Goal: Task Accomplishment & Management: Manage account settings

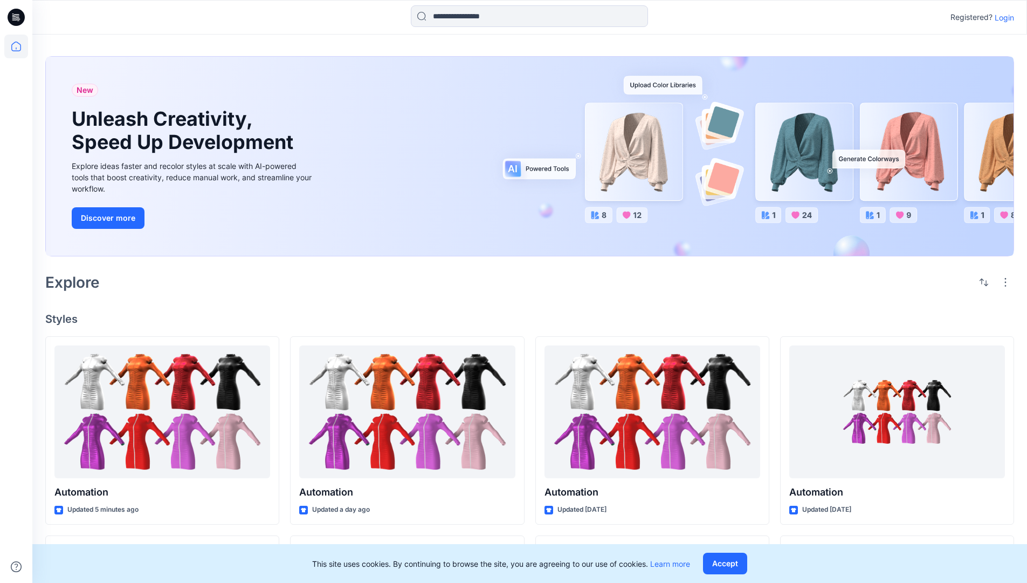
click at [1002, 17] on p "Login" at bounding box center [1004, 17] width 19 height 11
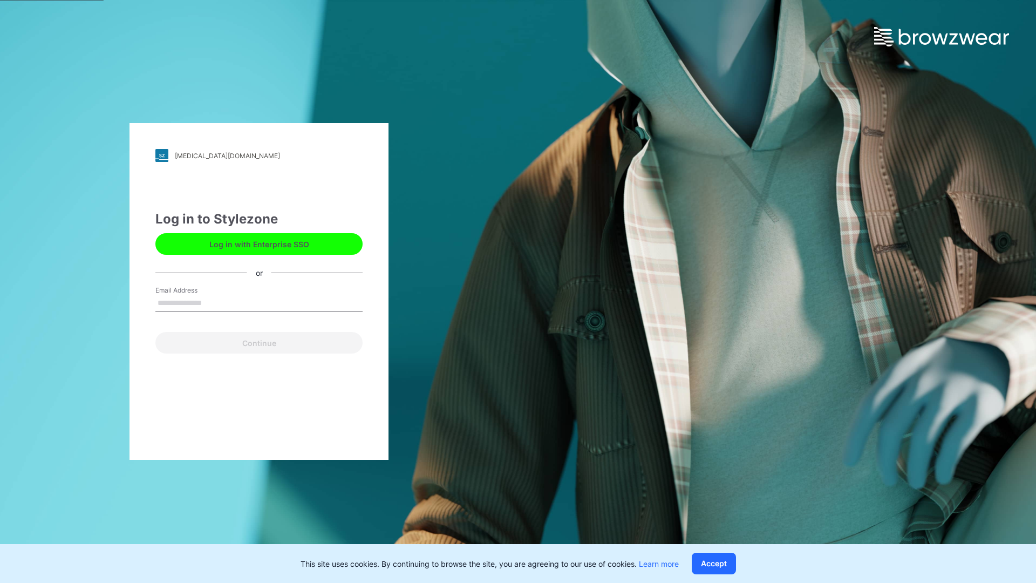
click at [213, 302] on input "Email Address" at bounding box center [258, 303] width 207 height 16
type input "**********"
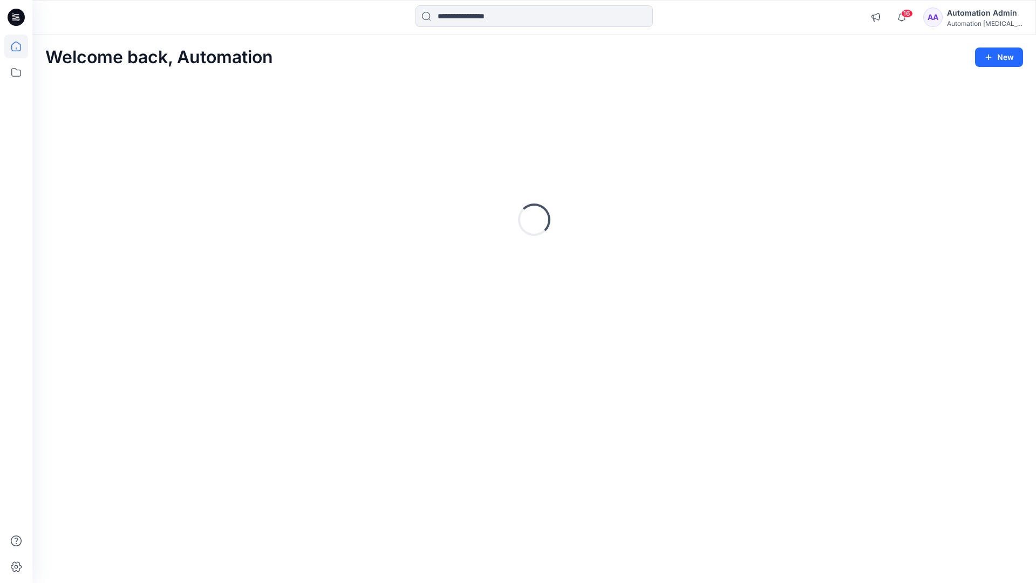
click at [20, 46] on icon at bounding box center [16, 47] width 10 height 10
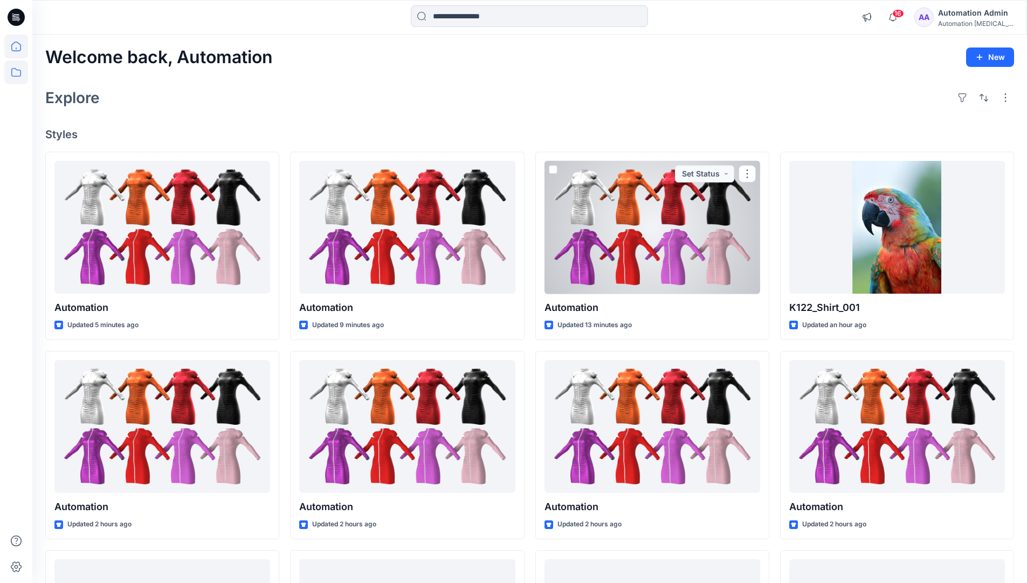
click at [18, 71] on icon at bounding box center [16, 72] width 24 height 24
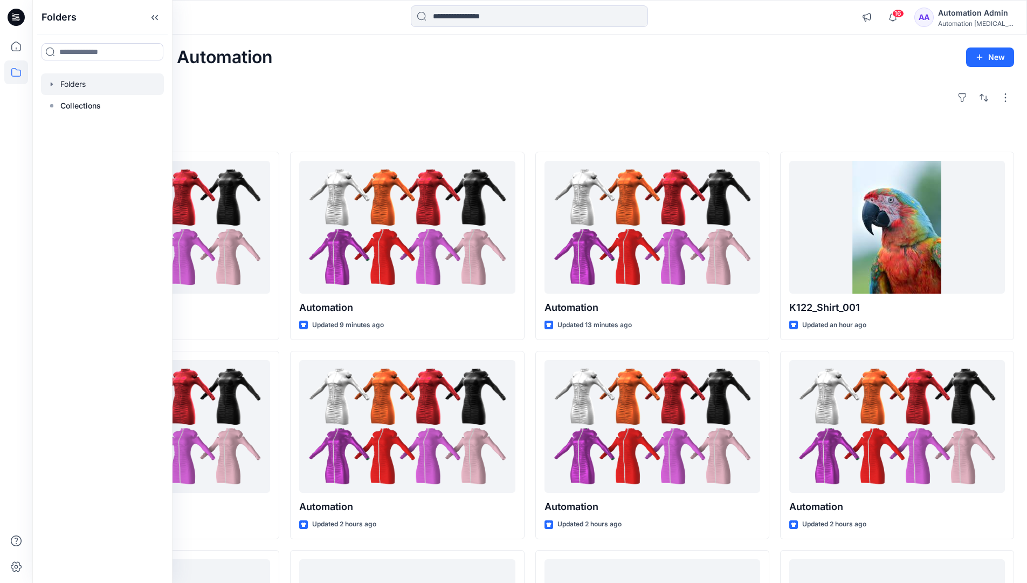
click at [81, 86] on div at bounding box center [102, 84] width 123 height 22
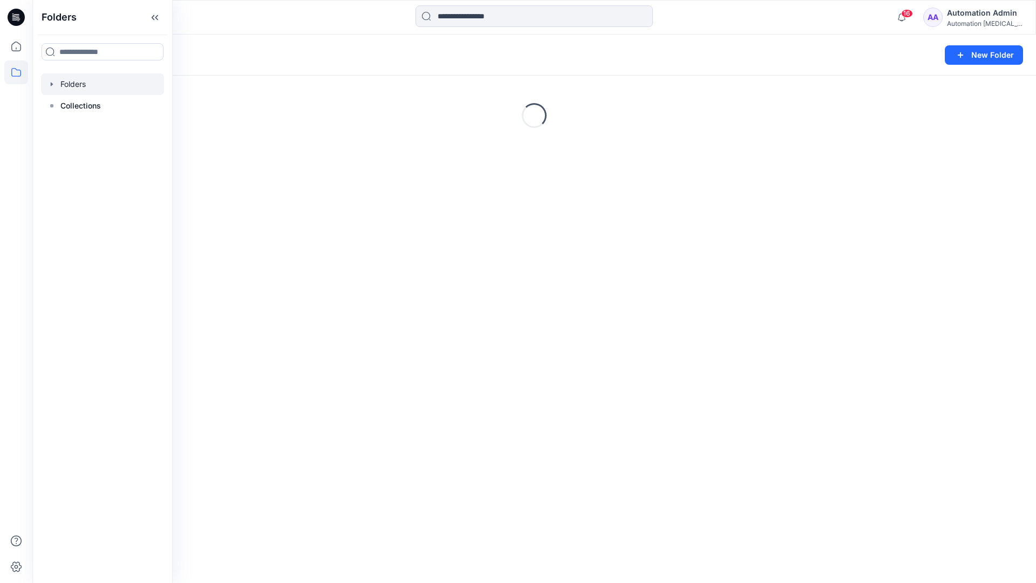
click at [385, 421] on div "Folders New Folder Loading..." at bounding box center [533, 309] width 1003 height 548
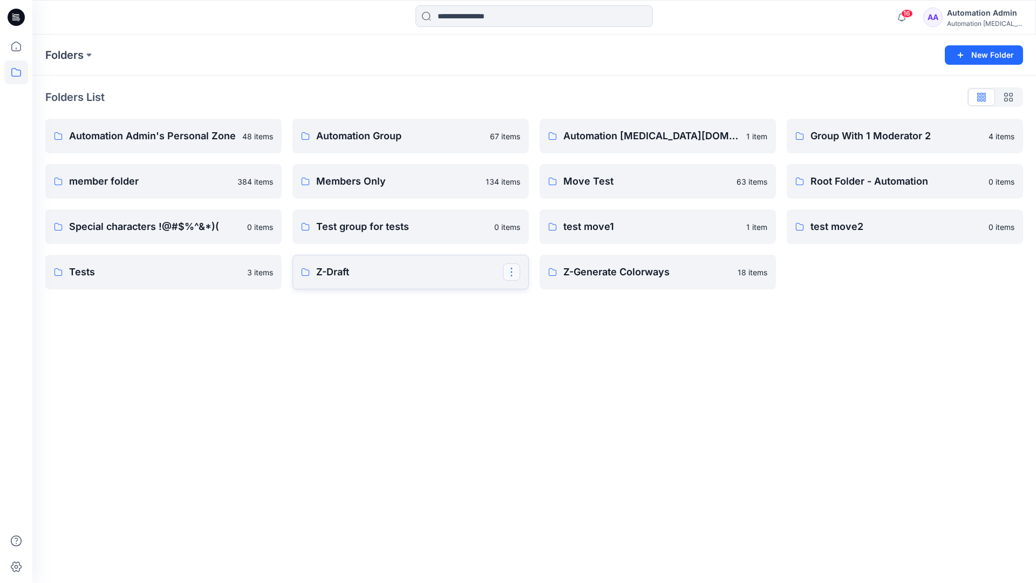
click at [509, 273] on button "button" at bounding box center [511, 271] width 17 height 17
click at [535, 299] on p "Edit" at bounding box center [530, 296] width 13 height 11
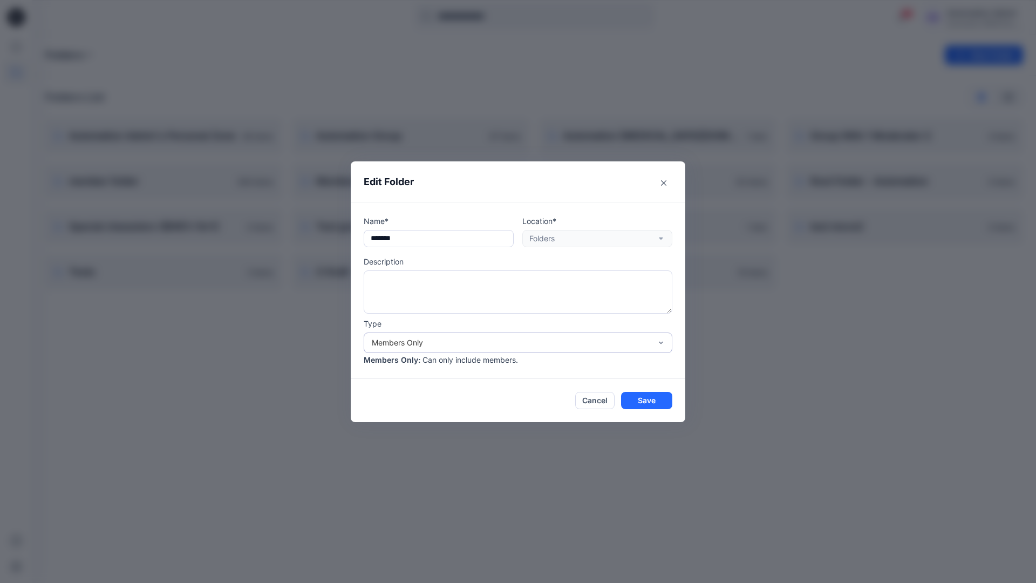
click at [539, 344] on div "Members Only" at bounding box center [511, 342] width 279 height 11
click at [476, 409] on div "Public" at bounding box center [518, 404] width 304 height 19
click at [635, 402] on button "Save" at bounding box center [646, 400] width 51 height 17
click at [462, 188] on p "Members Only" at bounding box center [397, 181] width 163 height 15
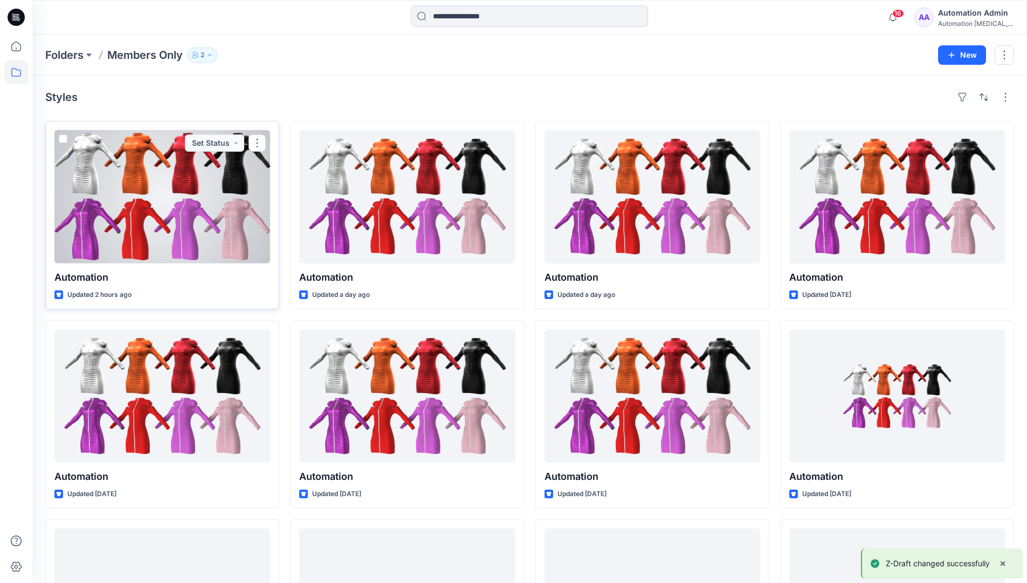
click at [63, 139] on span at bounding box center [63, 138] width 9 height 9
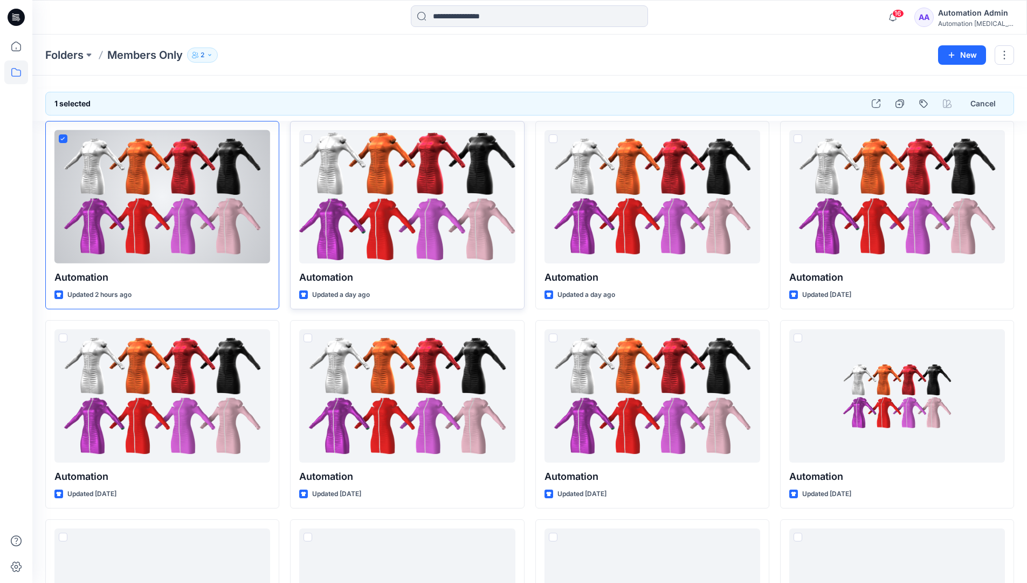
click at [306, 139] on span at bounding box center [308, 138] width 9 height 9
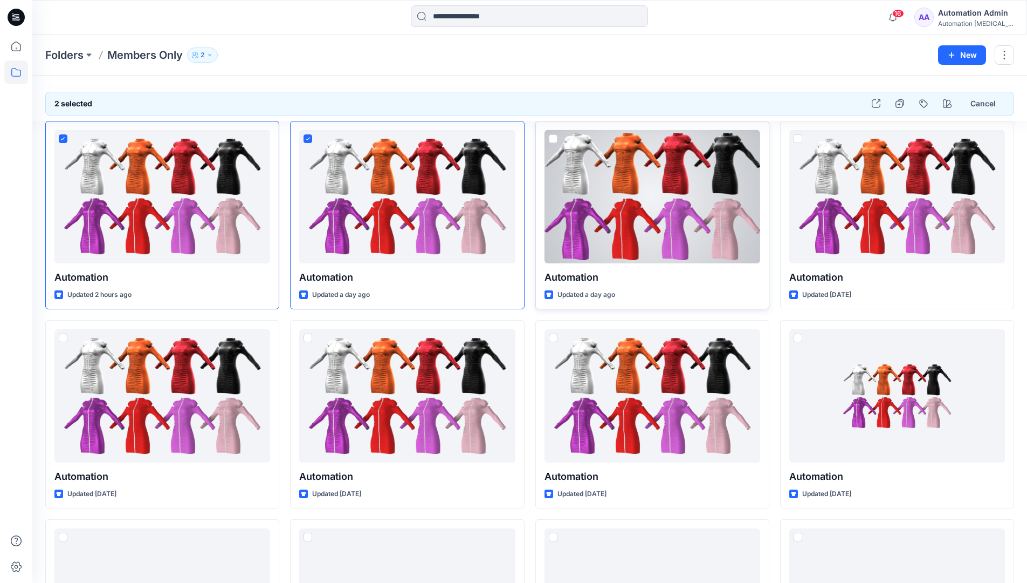
click at [552, 139] on span at bounding box center [553, 138] width 9 height 9
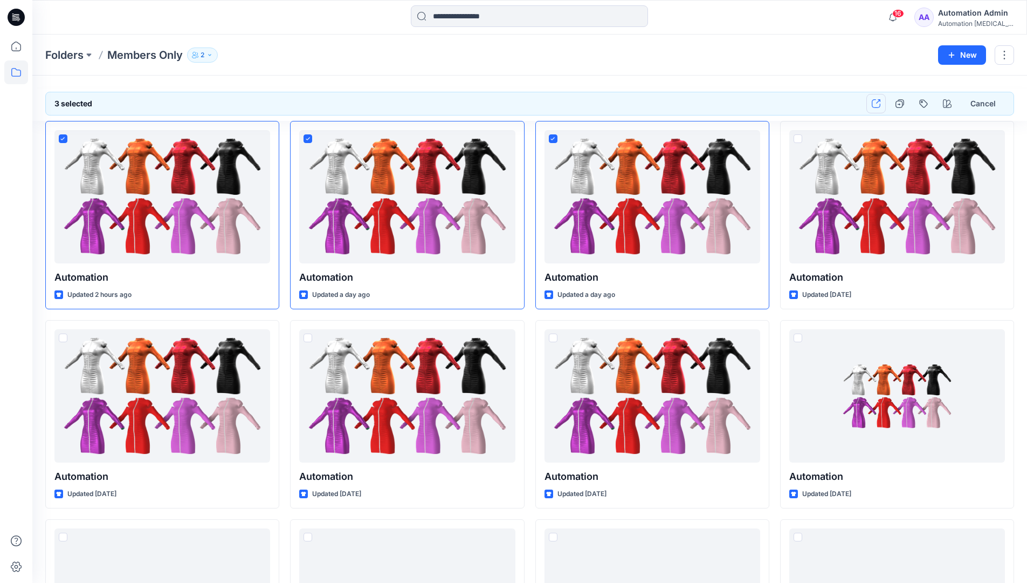
click at [879, 107] on icon "button" at bounding box center [876, 103] width 9 height 9
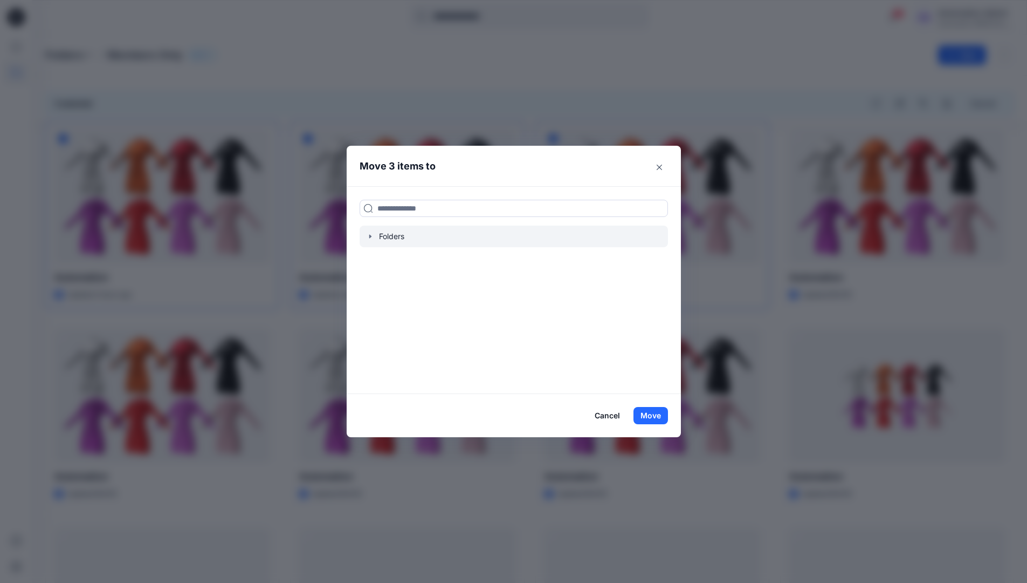
click at [371, 236] on icon "button" at bounding box center [370, 236] width 2 height 4
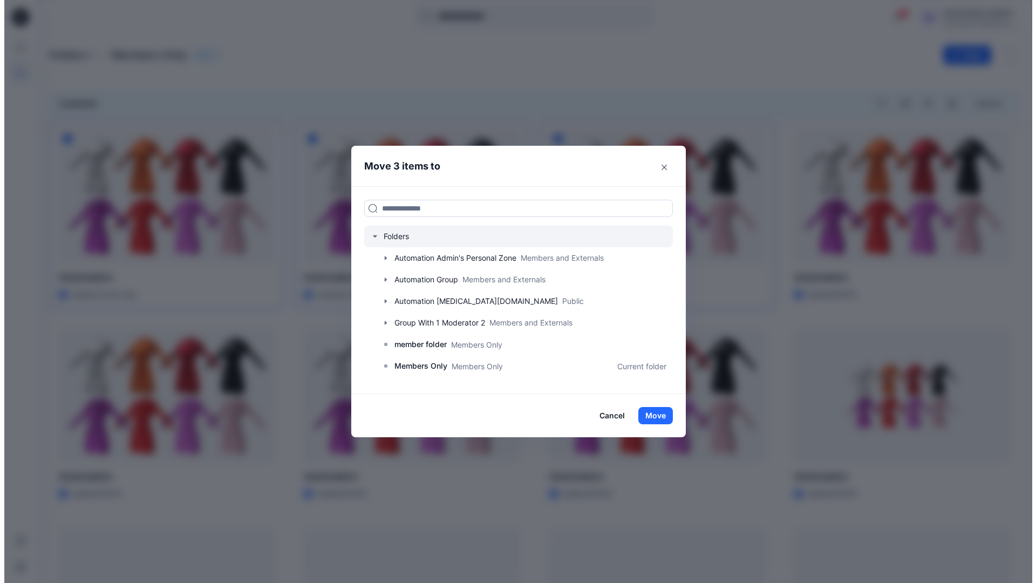
scroll to position [190, 0]
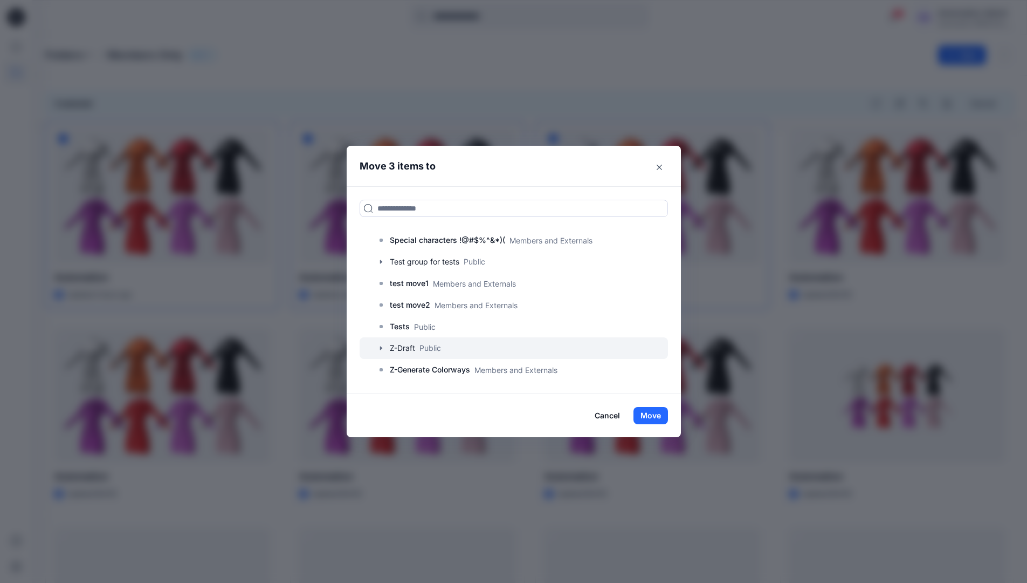
click at [430, 350] on div at bounding box center [514, 348] width 309 height 22
click at [656, 417] on button "Move" at bounding box center [651, 415] width 35 height 17
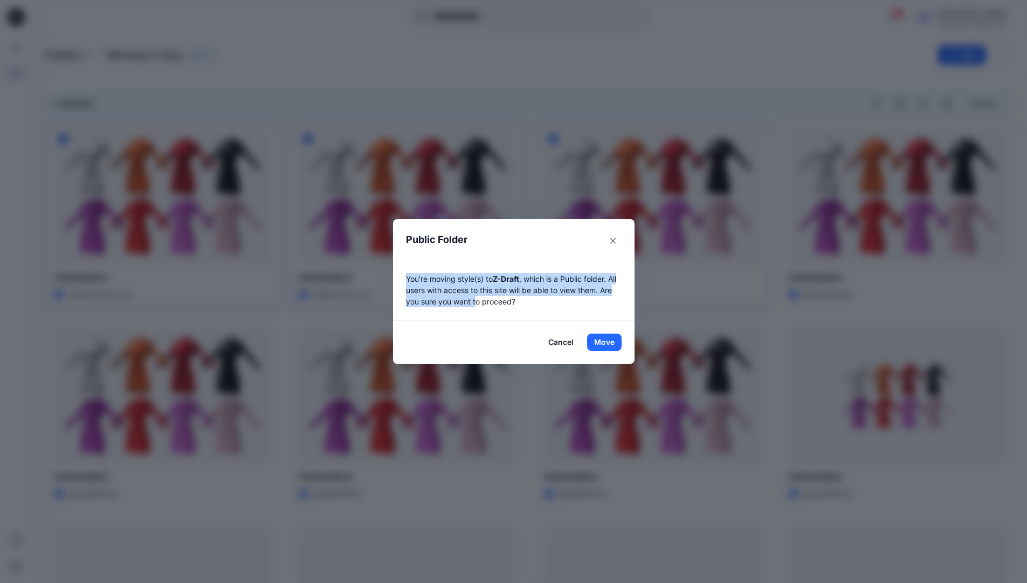
drag, startPoint x: 656, startPoint y: 417, endPoint x: 482, endPoint y: 304, distance: 207.8
click at [482, 304] on p "You're moving style(s) to Z-Draft , which is a Public folder. All users with ac…" at bounding box center [514, 290] width 216 height 34
click at [608, 342] on button "Move" at bounding box center [604, 341] width 35 height 17
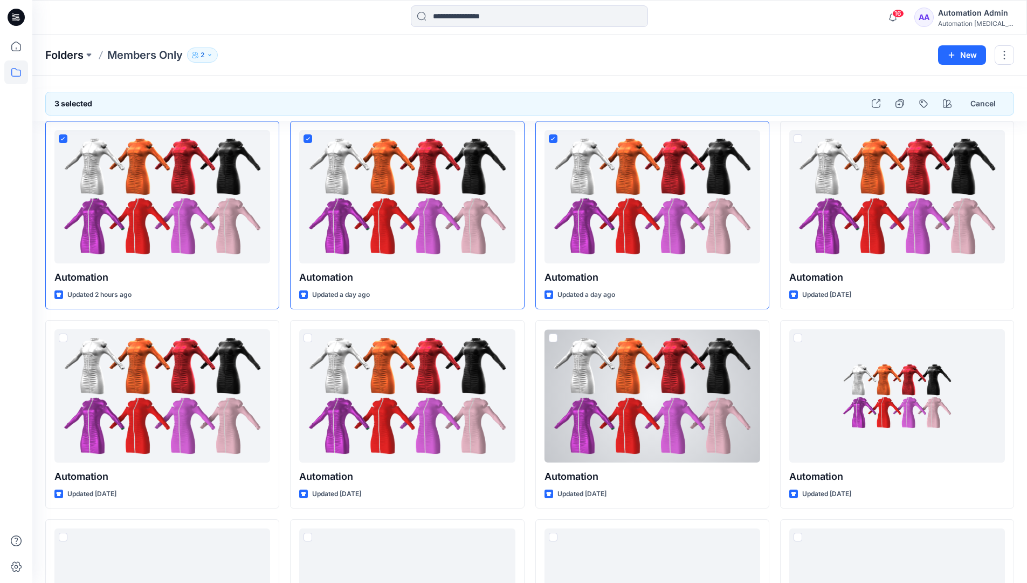
click at [65, 56] on p "Folders" at bounding box center [64, 54] width 38 height 15
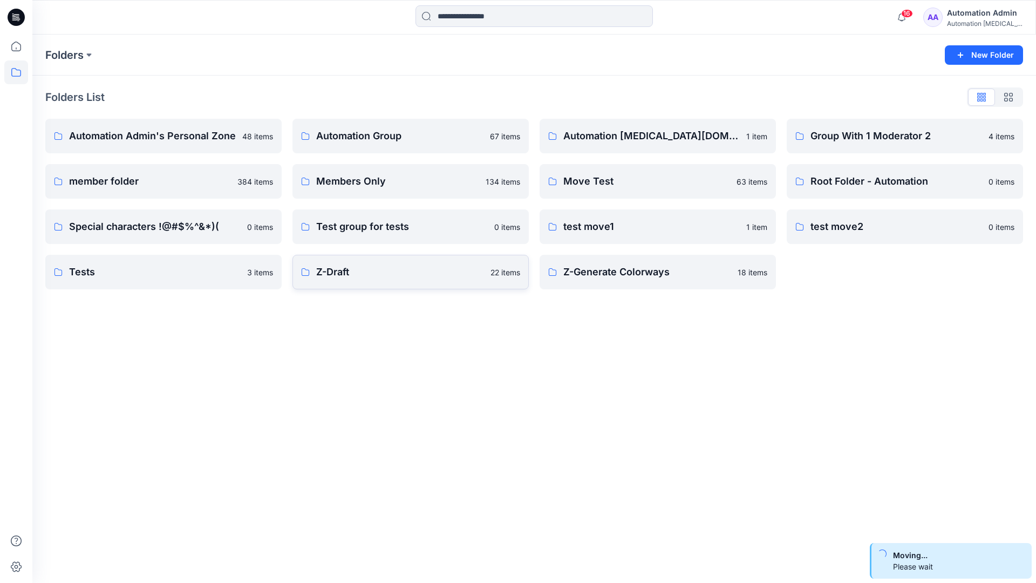
click at [347, 267] on p "Z-Draft" at bounding box center [400, 271] width 168 height 15
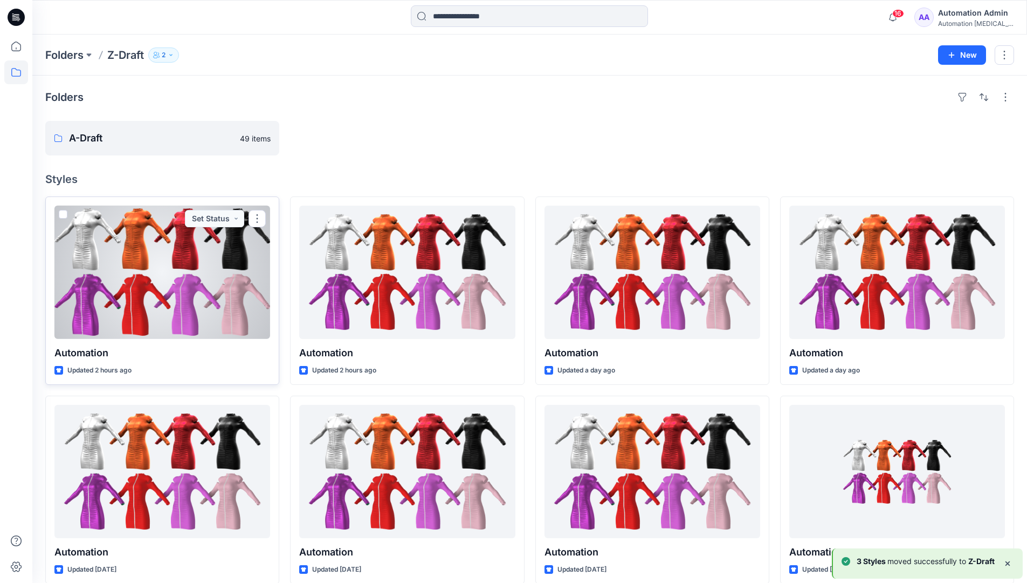
click at [63, 216] on span at bounding box center [63, 214] width 9 height 9
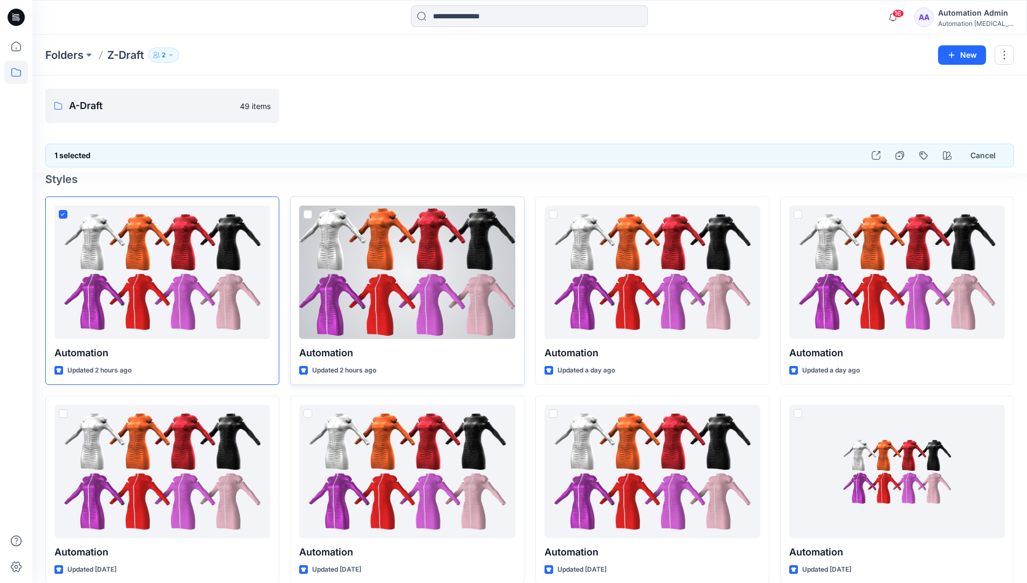
click at [309, 215] on span at bounding box center [308, 214] width 9 height 9
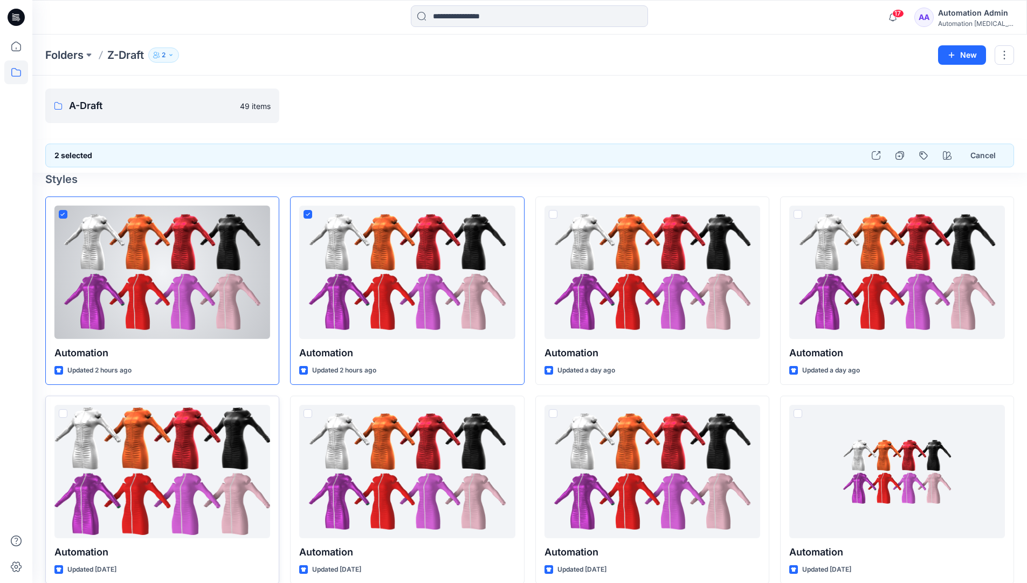
click at [64, 414] on span at bounding box center [63, 413] width 9 height 9
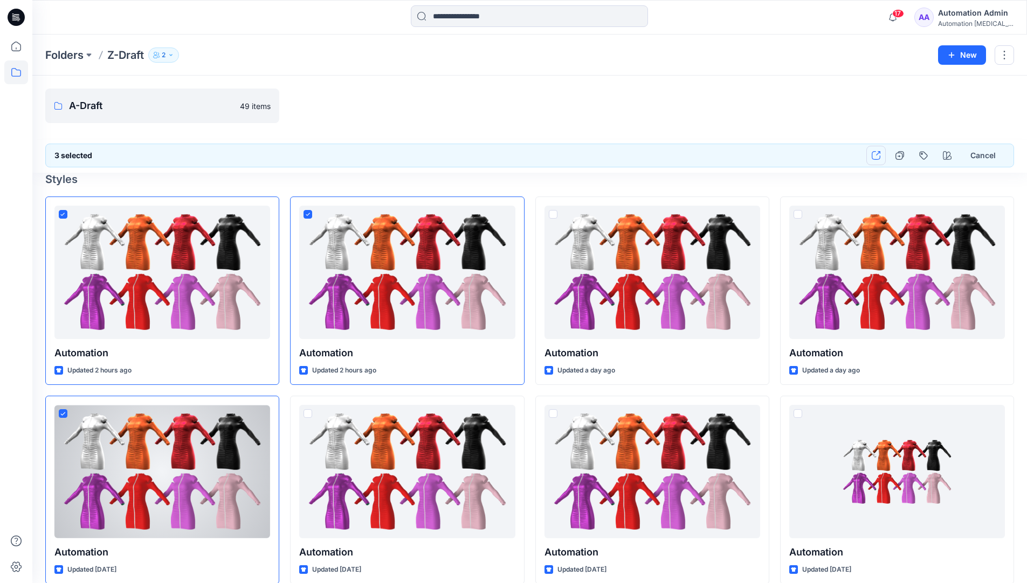
click at [875, 155] on icon "button" at bounding box center [876, 155] width 9 height 9
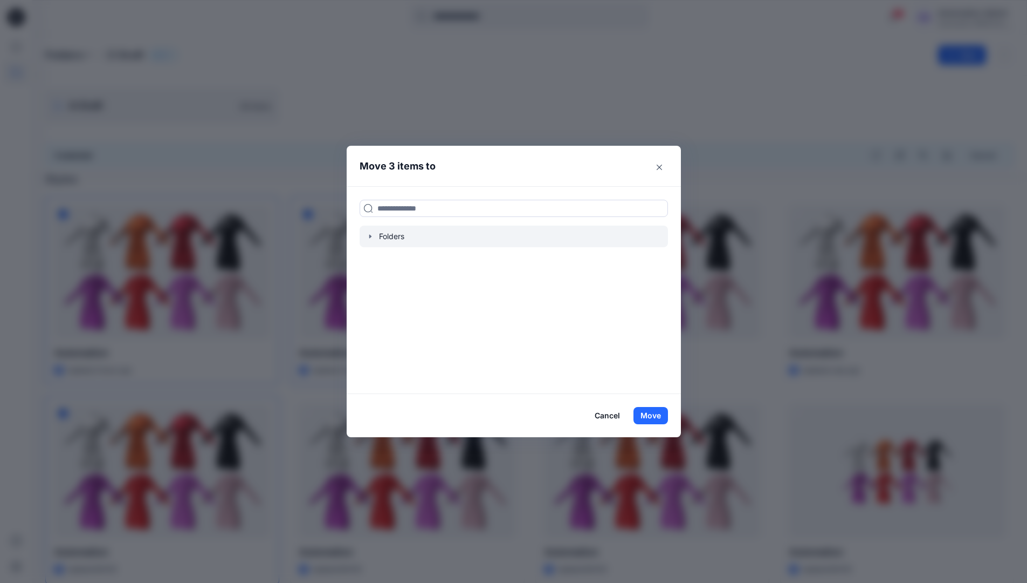
click at [371, 235] on icon "button" at bounding box center [370, 236] width 2 height 4
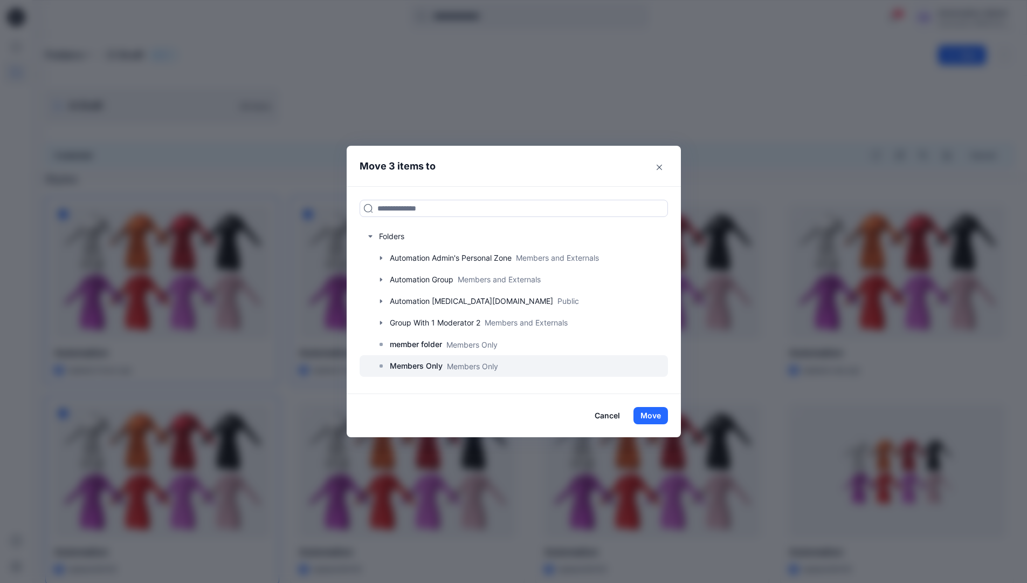
click at [426, 366] on p "Members Only" at bounding box center [416, 365] width 53 height 13
click at [648, 413] on button "Move" at bounding box center [651, 415] width 35 height 17
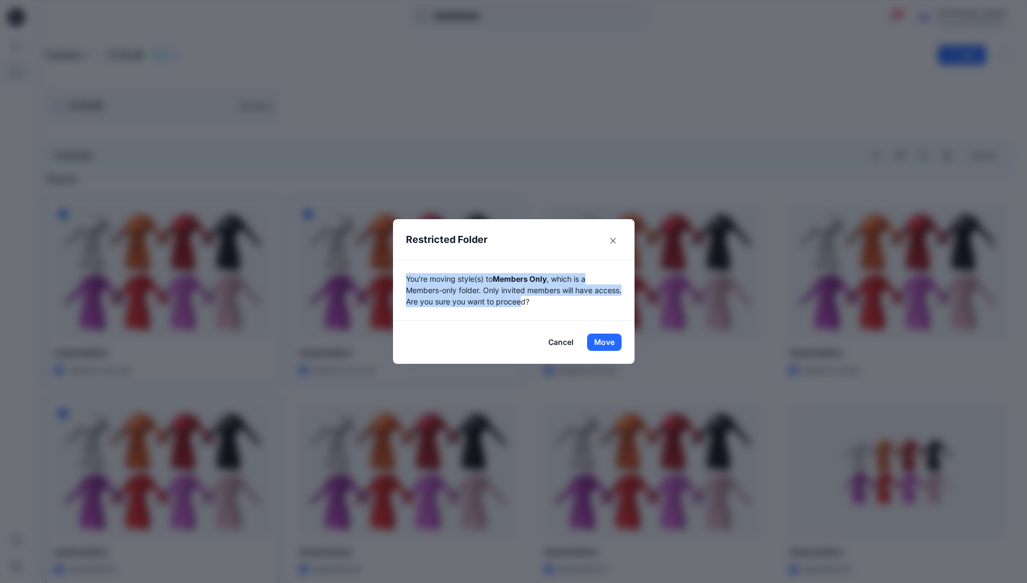
drag, startPoint x: 648, startPoint y: 413, endPoint x: 556, endPoint y: 309, distance: 138.7
click at [556, 309] on div "You're moving style(s) to Members Only , which is a Members-only folder. Only i…" at bounding box center [514, 289] width 242 height 61
click at [608, 342] on button "Move" at bounding box center [604, 341] width 35 height 17
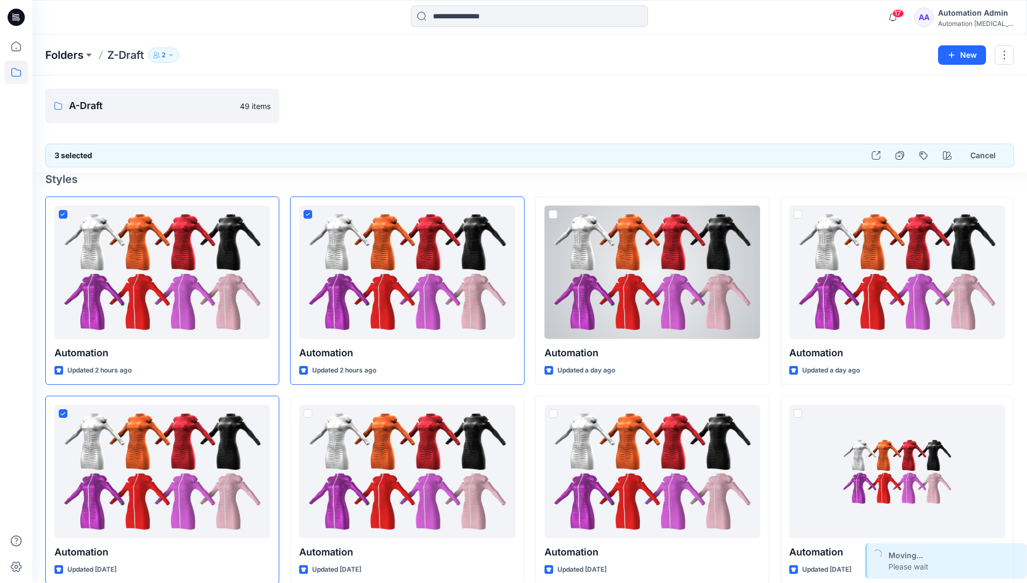
click at [59, 54] on p "Folders" at bounding box center [64, 54] width 38 height 15
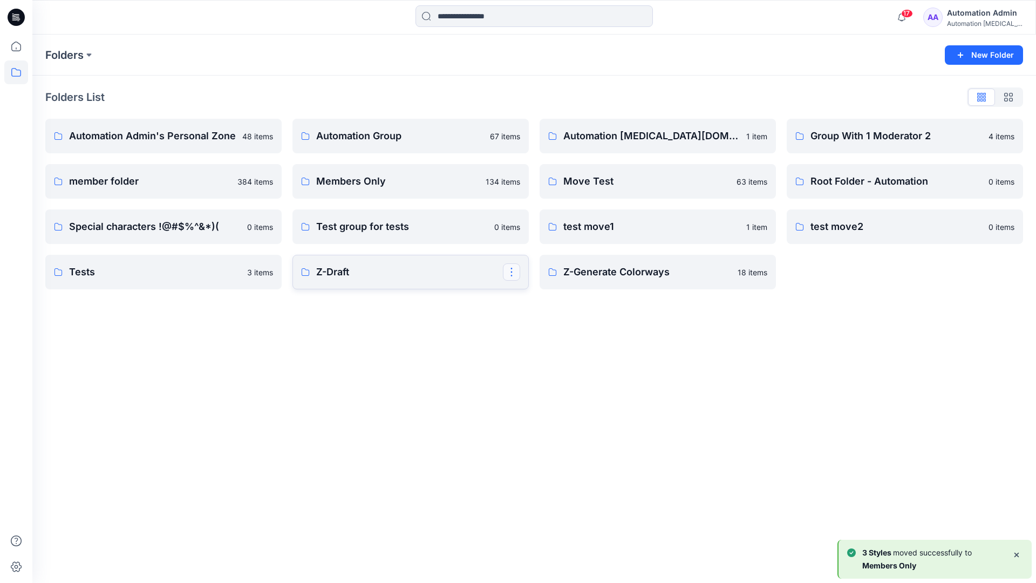
click at [513, 268] on button "button" at bounding box center [511, 271] width 17 height 17
click at [549, 300] on button "Edit" at bounding box center [563, 297] width 117 height 20
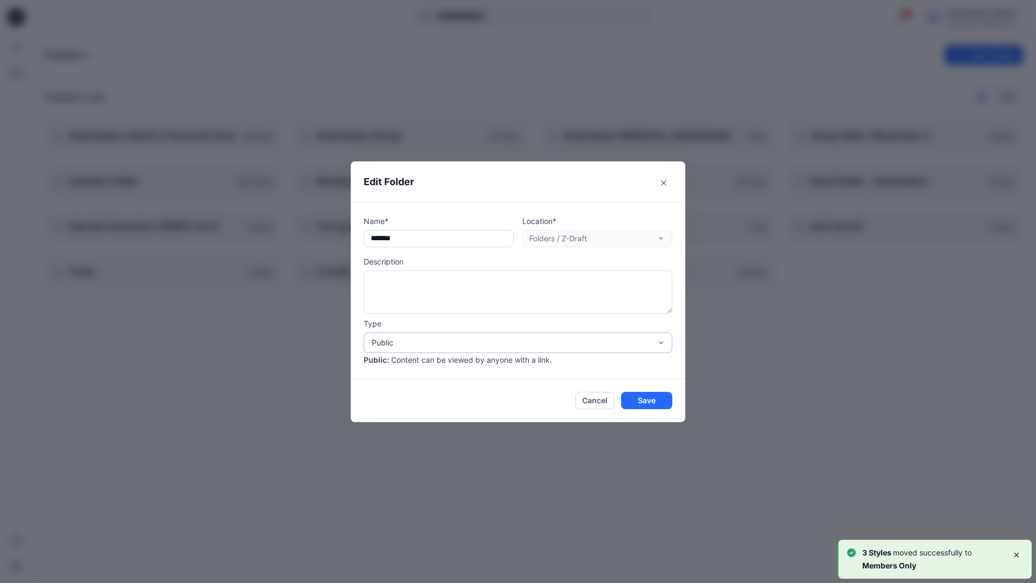
click at [403, 339] on div "Public" at bounding box center [511, 342] width 279 height 11
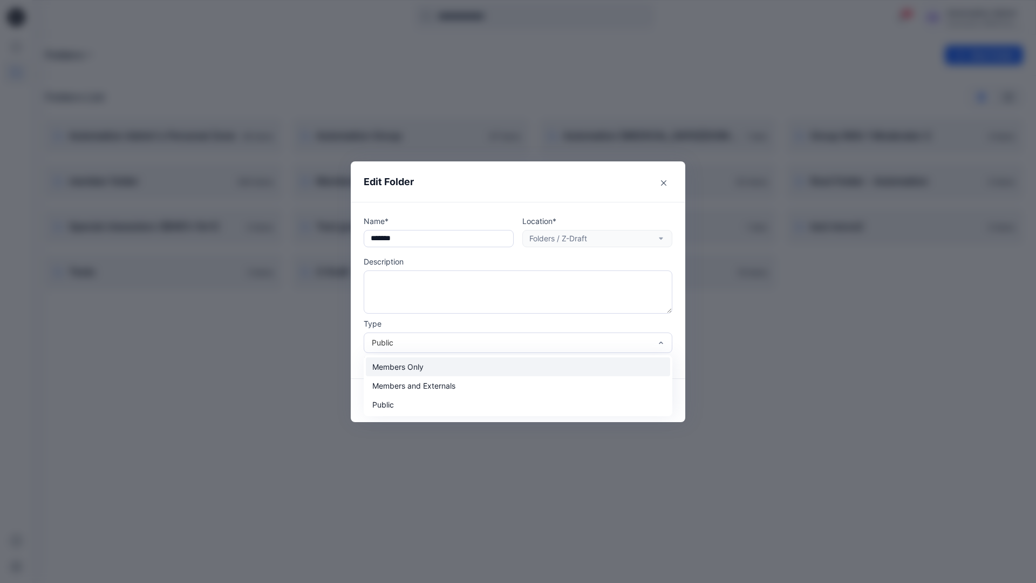
click at [402, 367] on div "Members Only" at bounding box center [518, 366] width 304 height 19
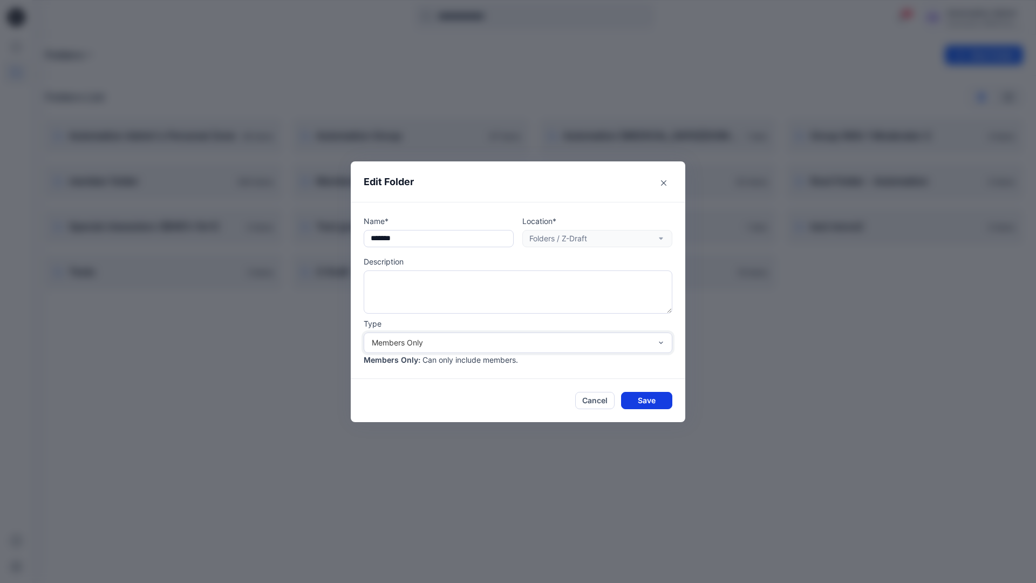
click at [641, 398] on button "Save" at bounding box center [646, 400] width 51 height 17
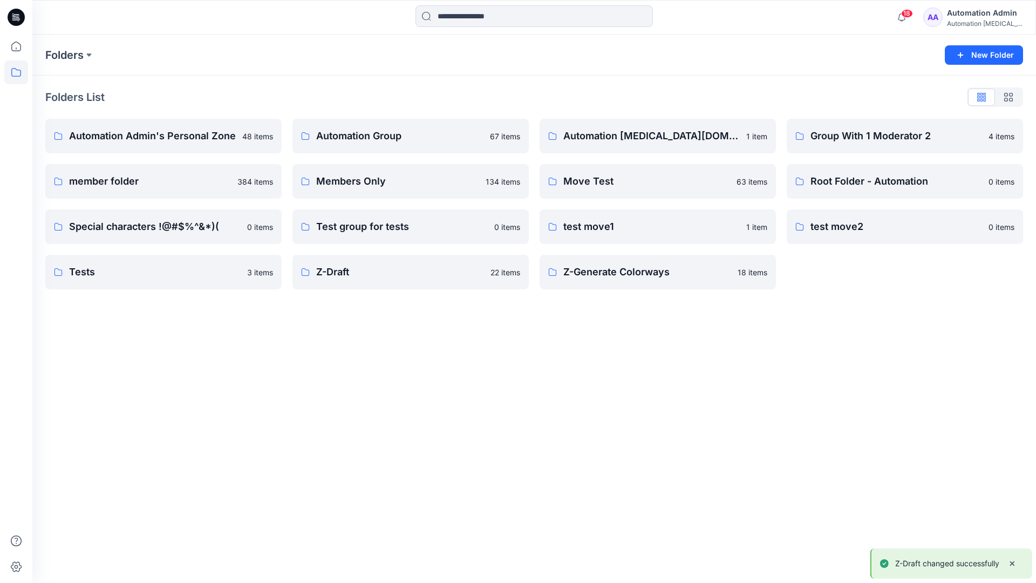
click at [966, 17] on div "Automation Admin" at bounding box center [985, 12] width 76 height 13
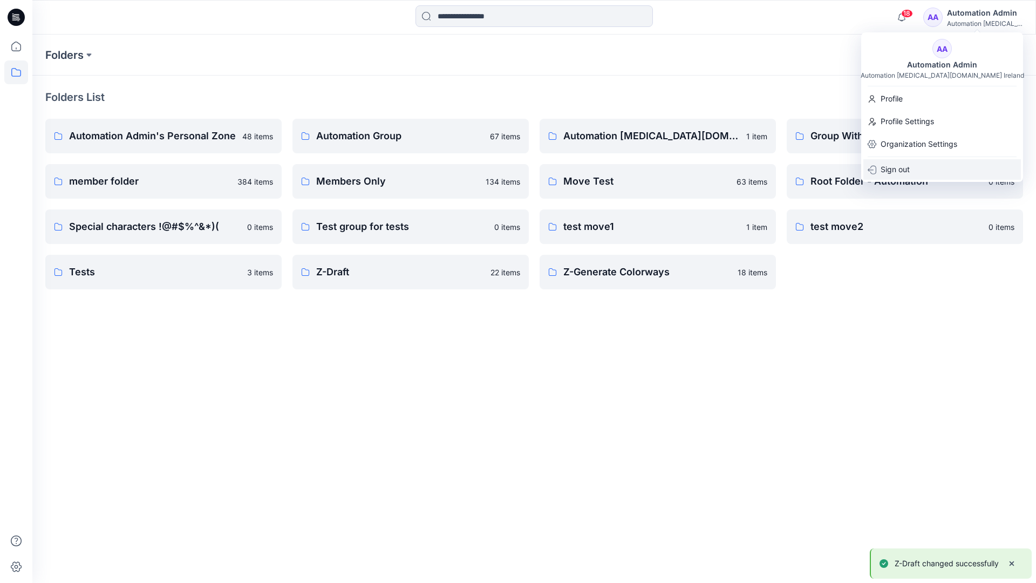
click at [910, 167] on div "Sign out" at bounding box center [941, 169] width 157 height 20
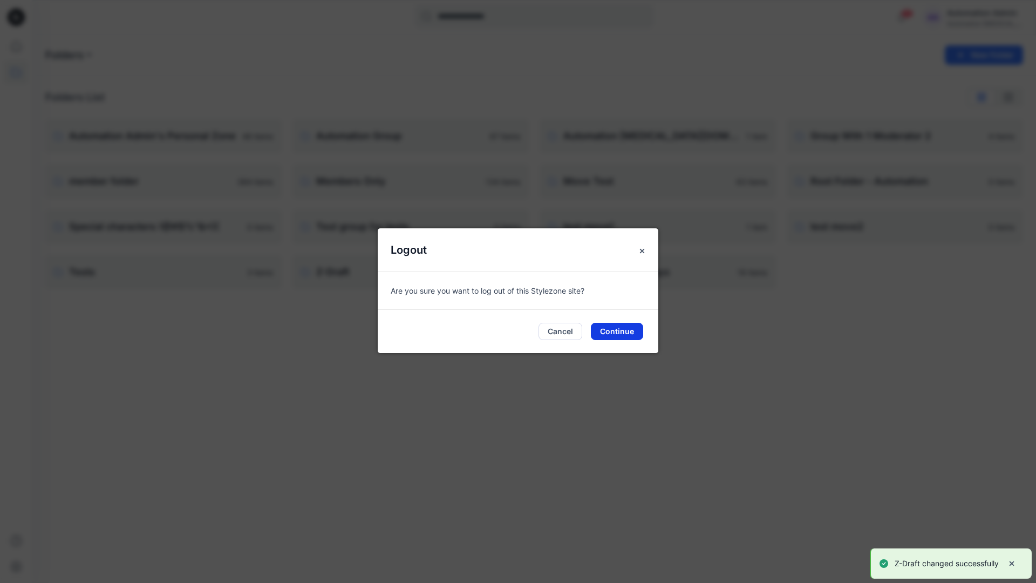
click at [636, 333] on button "Continue" at bounding box center [617, 331] width 52 height 17
